Goal: Check status: Check status

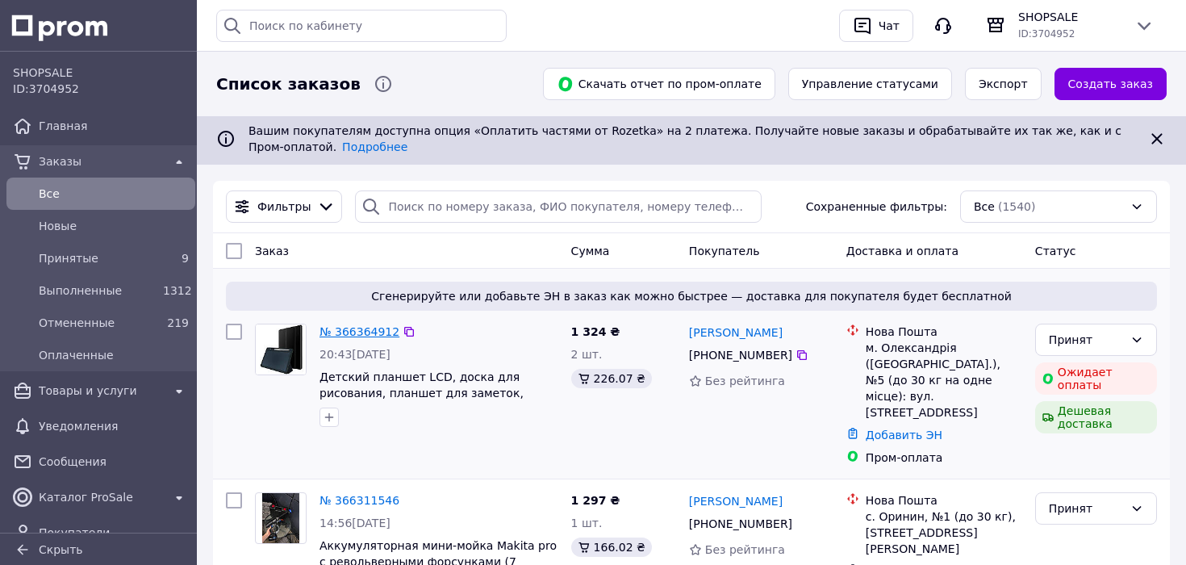
click at [345, 334] on link "№ 366364912" at bounding box center [360, 331] width 80 height 13
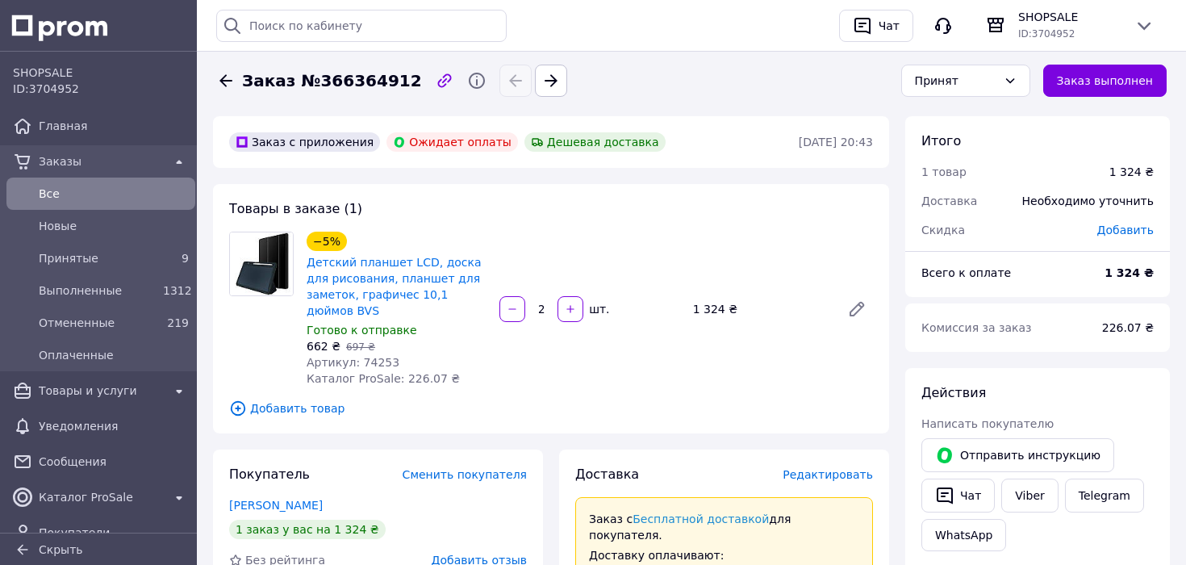
click at [94, 190] on span "Все" at bounding box center [114, 194] width 150 height 16
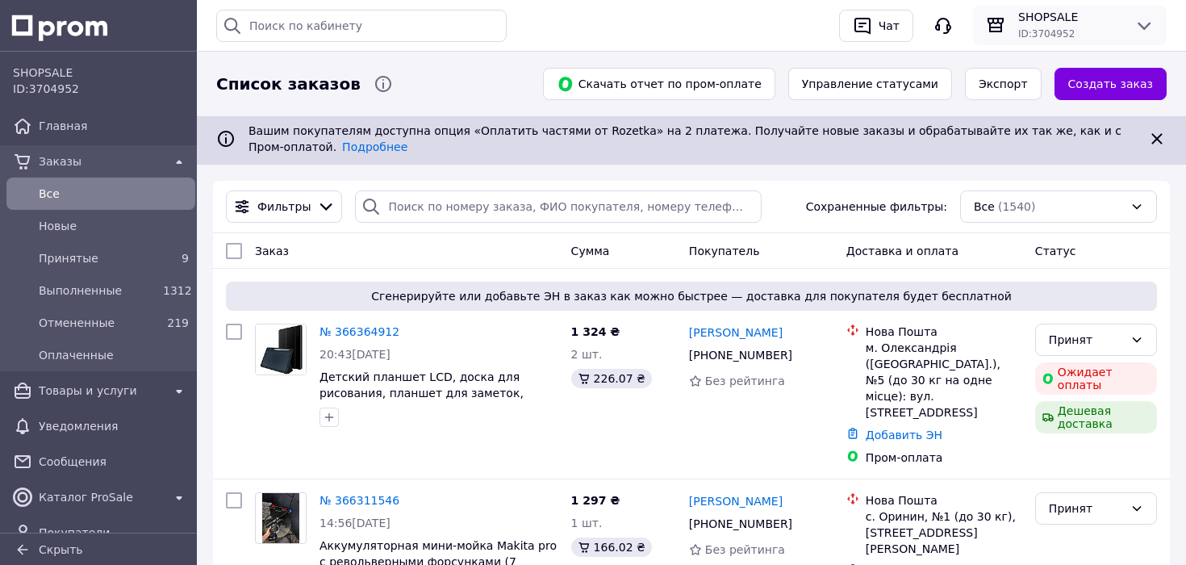
click at [1039, 26] on div "ID: 3704952" at bounding box center [1069, 33] width 103 height 16
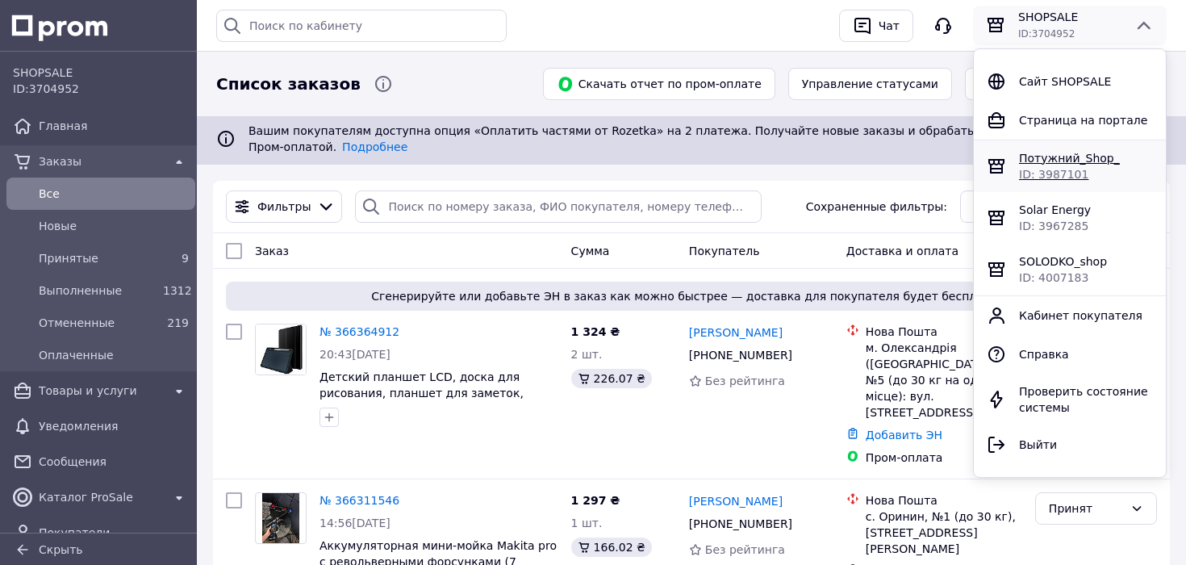
click at [1047, 144] on div "Потужний_Shop_ ID: 3987101" at bounding box center [1070, 166] width 192 height 52
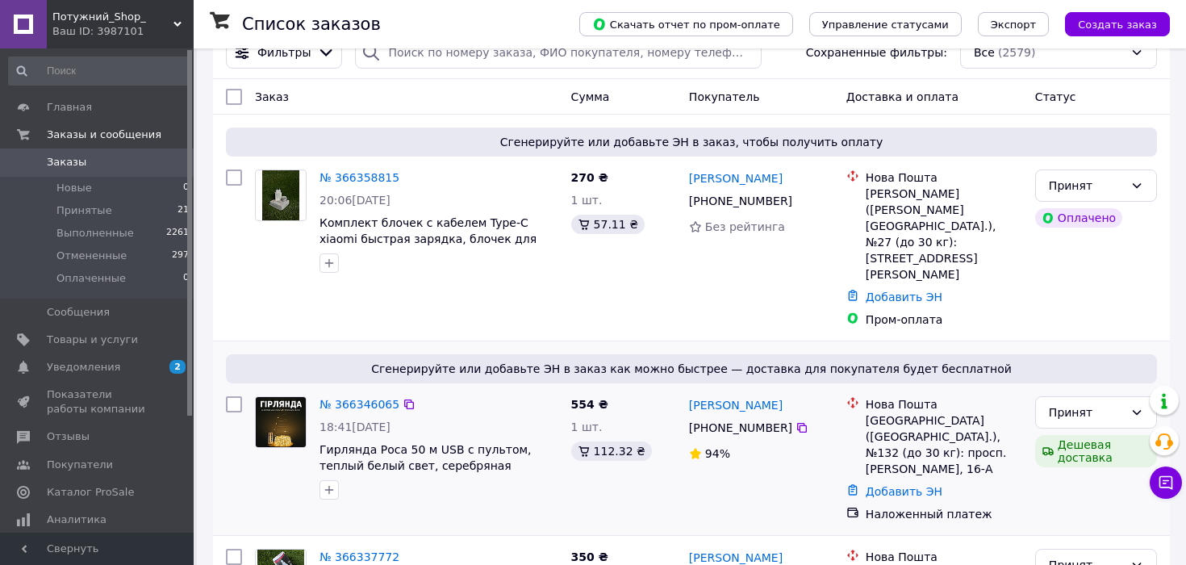
scroll to position [42, 0]
